Goal: Obtain resource: Obtain resource

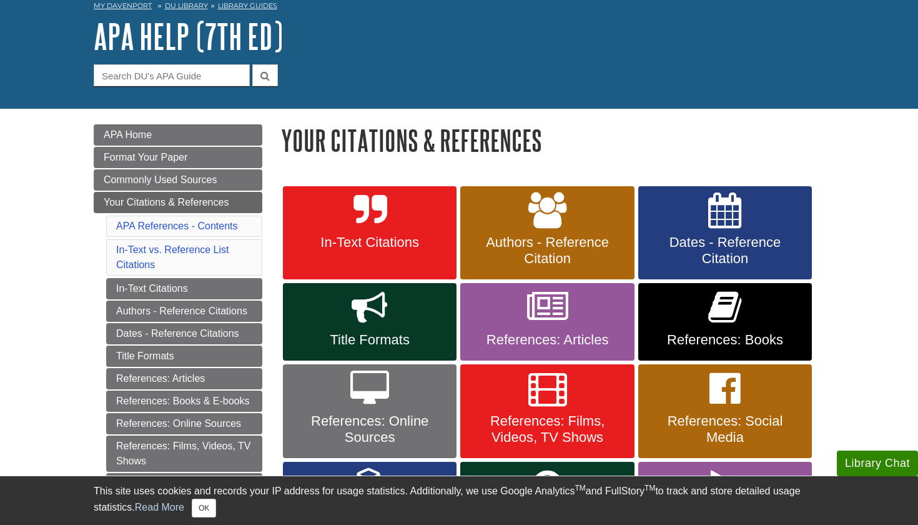
scroll to position [62, 0]
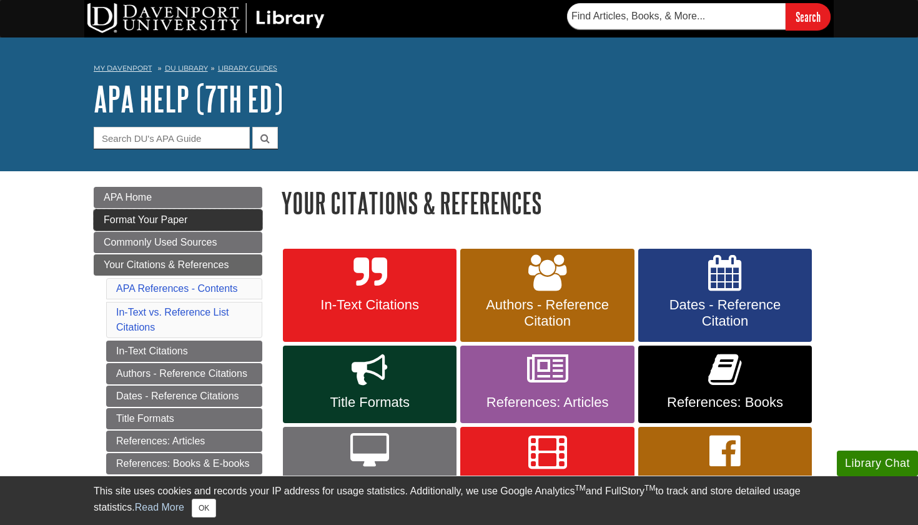
click at [144, 223] on span "Format Your Paper" at bounding box center [146, 219] width 84 height 11
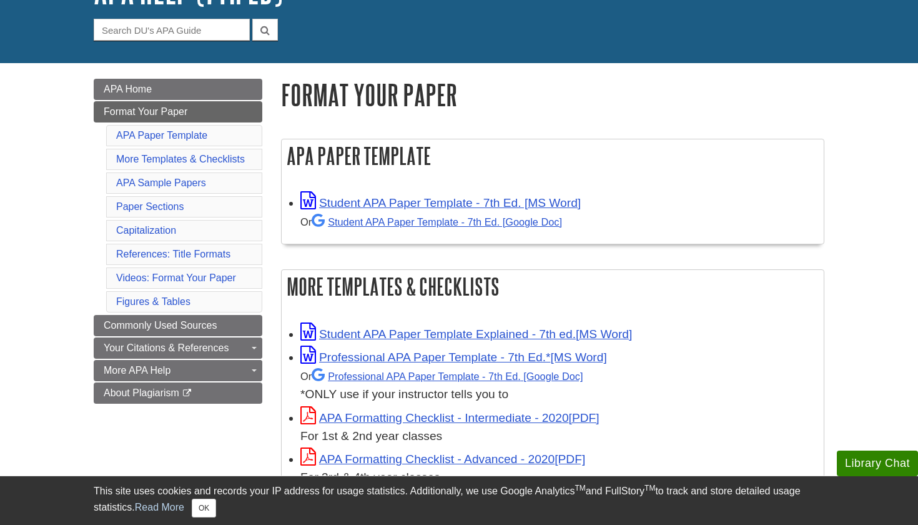
scroll to position [109, 0]
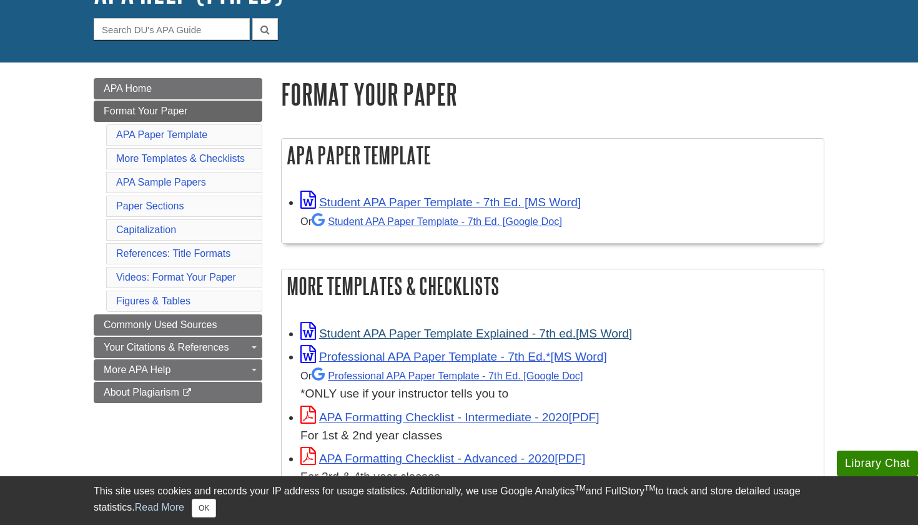
click at [387, 333] on link "Student APA Paper Template Explained - 7th ed." at bounding box center [466, 333] width 332 height 13
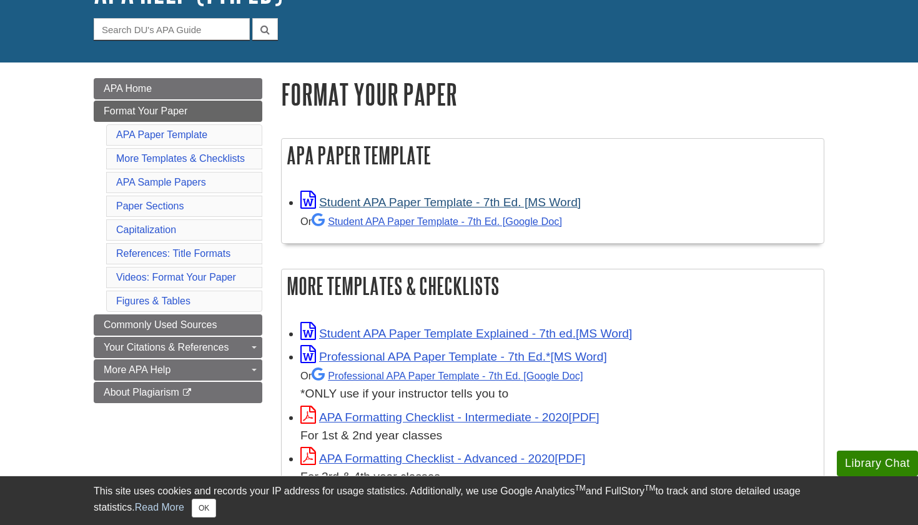
click at [407, 199] on link "Student APA Paper Template - 7th Ed. [MS Word]" at bounding box center [440, 201] width 280 height 13
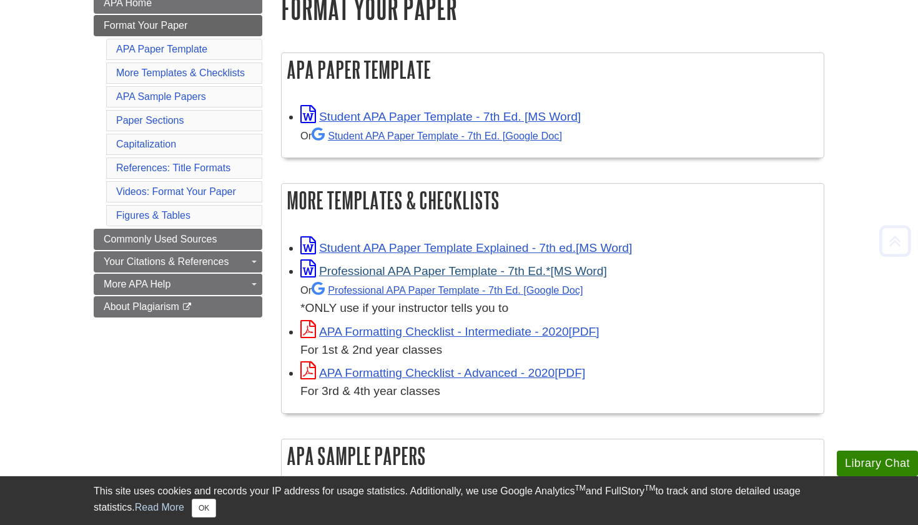
scroll to position [199, 0]
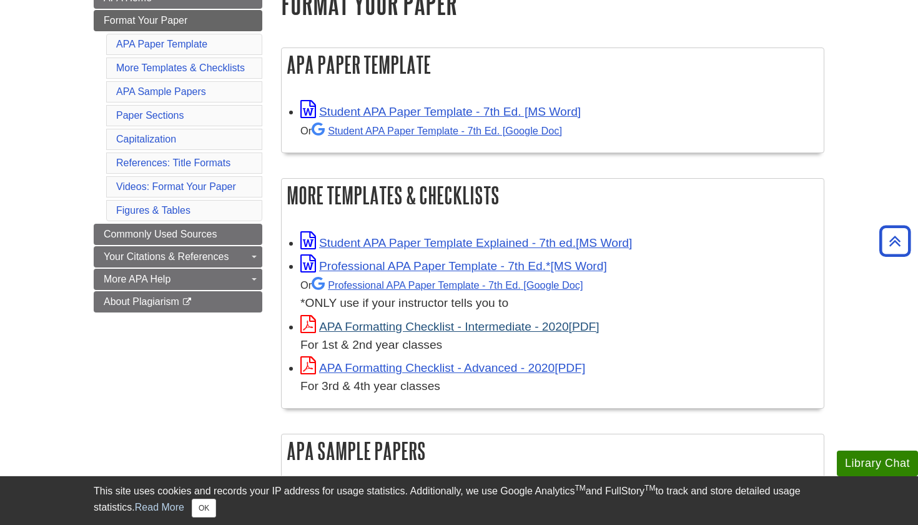
click at [383, 325] on link "APA Formatting Checklist - Intermediate - 2020" at bounding box center [449, 326] width 299 height 13
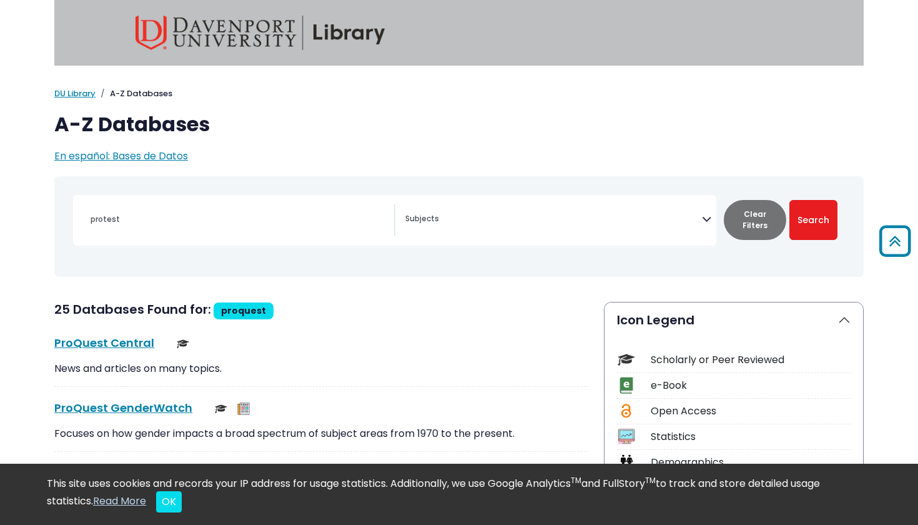
select select "Database Subject Filter"
